Goal: Obtain resource: Obtain resource

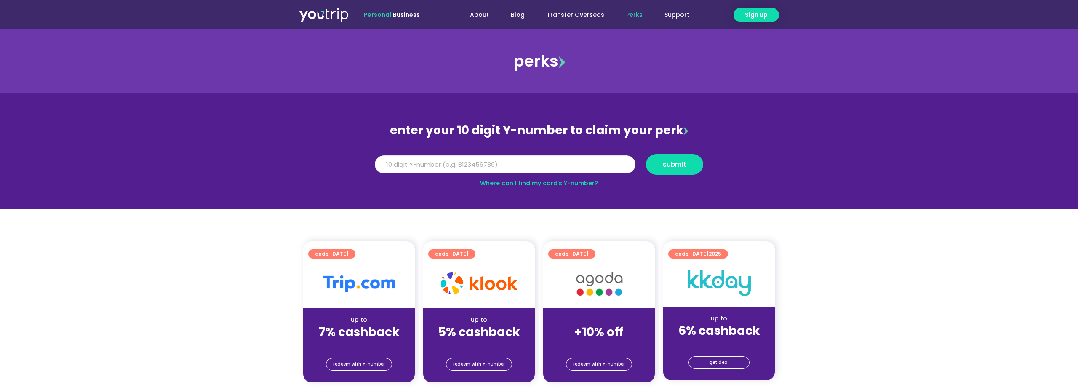
click at [516, 161] on input "Y Number" at bounding box center [505, 164] width 261 height 19
click at [513, 166] on input "Y Number" at bounding box center [505, 164] width 261 height 19
type input "8136549354"
click at [651, 169] on button "submit" at bounding box center [674, 164] width 57 height 21
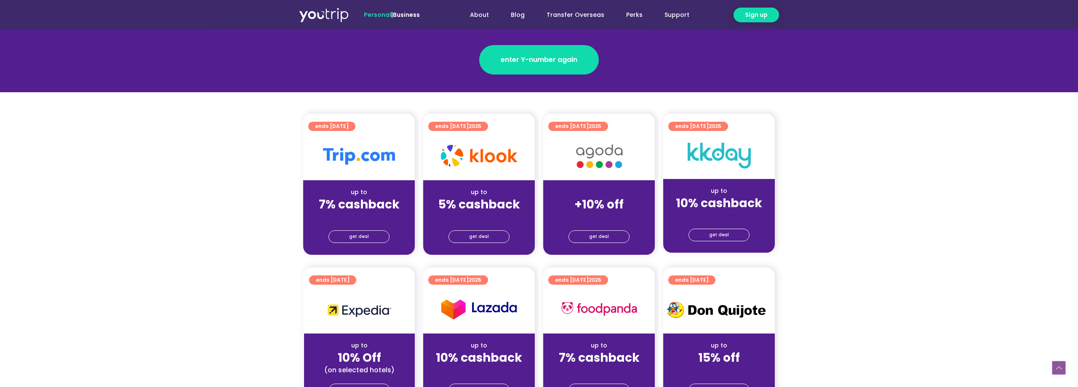
scroll to position [172, 0]
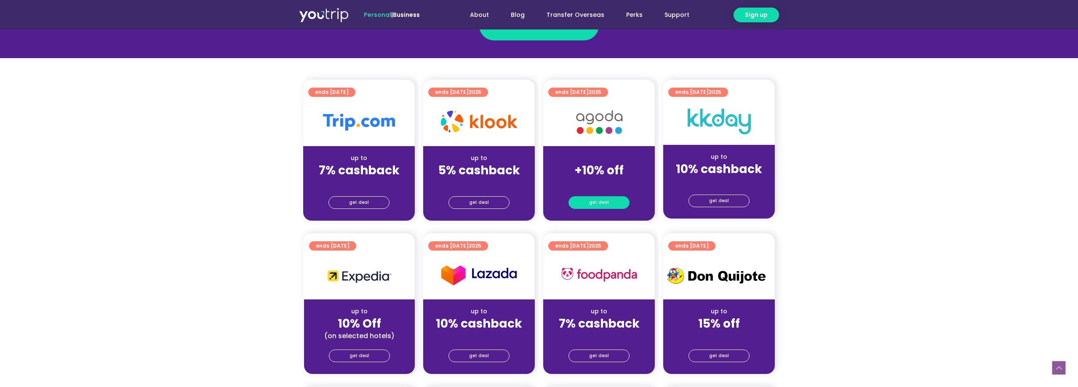
click at [593, 206] on span "get deal" at bounding box center [599, 203] width 20 height 12
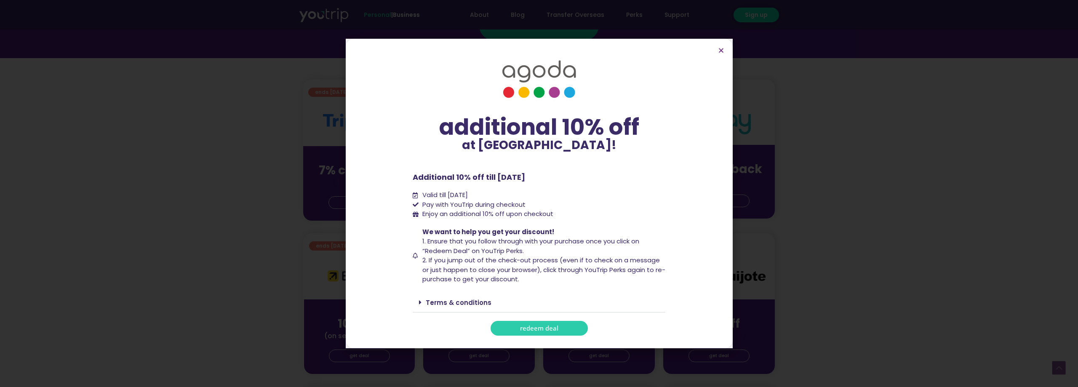
click at [556, 324] on link "redeem deal" at bounding box center [538, 328] width 97 height 15
